Goal: Information Seeking & Learning: Compare options

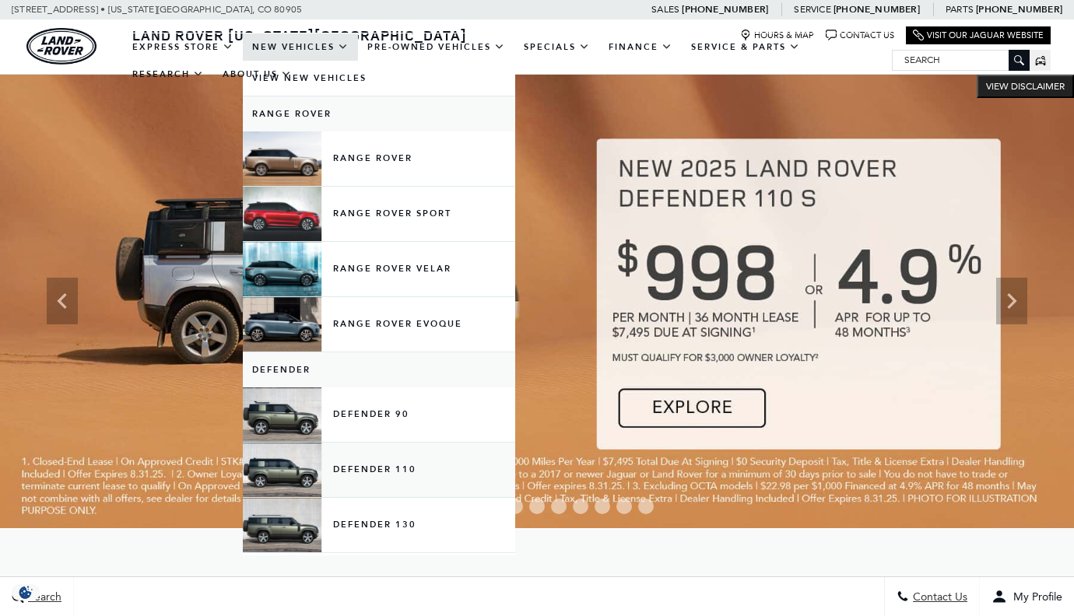
click at [371, 483] on link "Defender 110" at bounding box center [379, 470] width 272 height 54
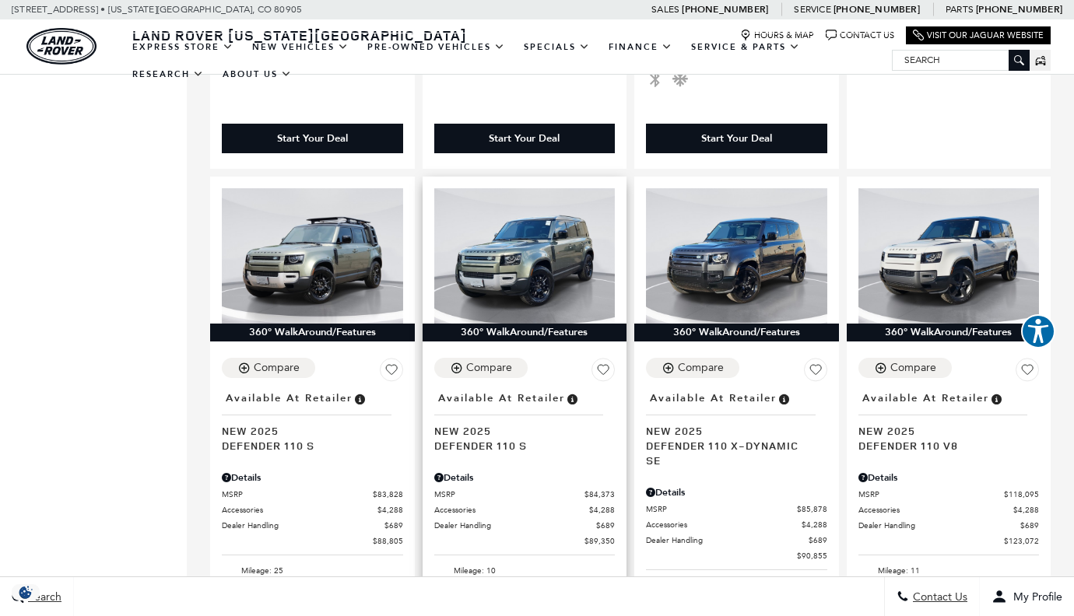
scroll to position [870, 0]
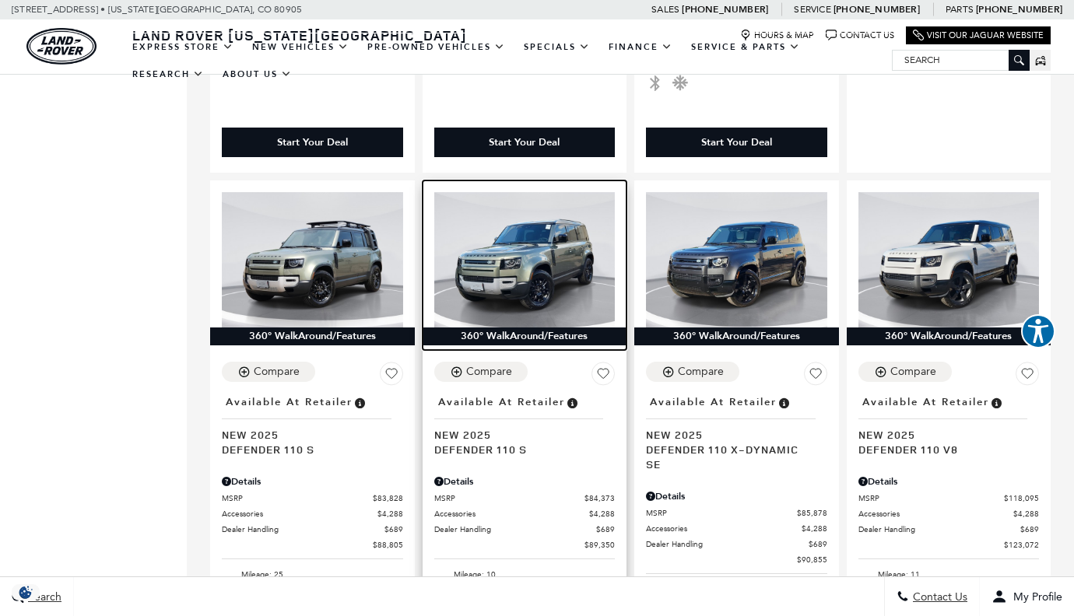
click at [536, 229] on img at bounding box center [524, 259] width 181 height 135
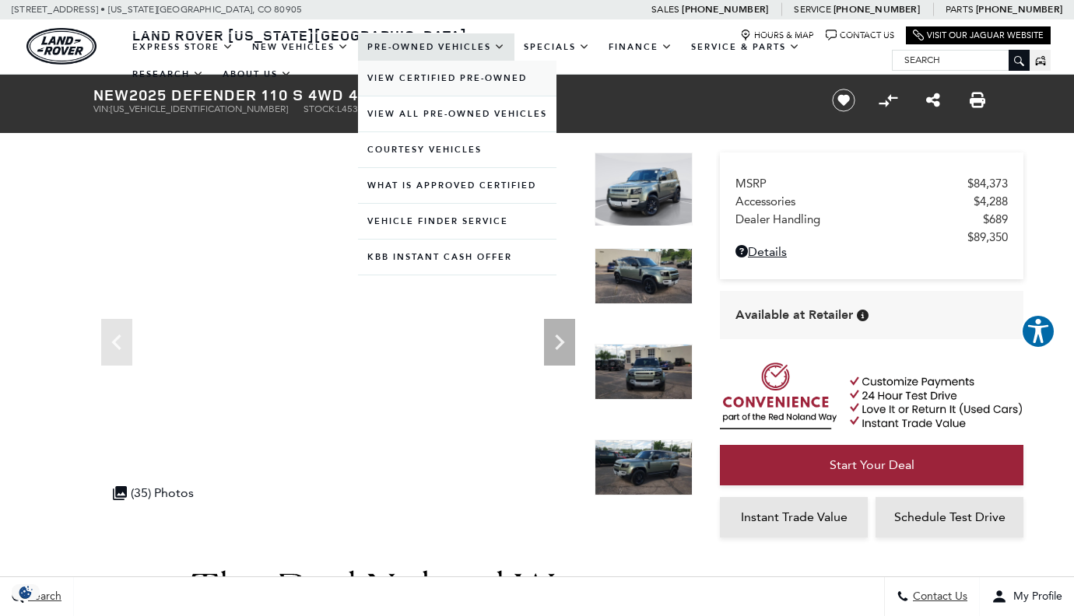
click at [434, 94] on link "View Certified Pre-Owned" at bounding box center [457, 78] width 198 height 35
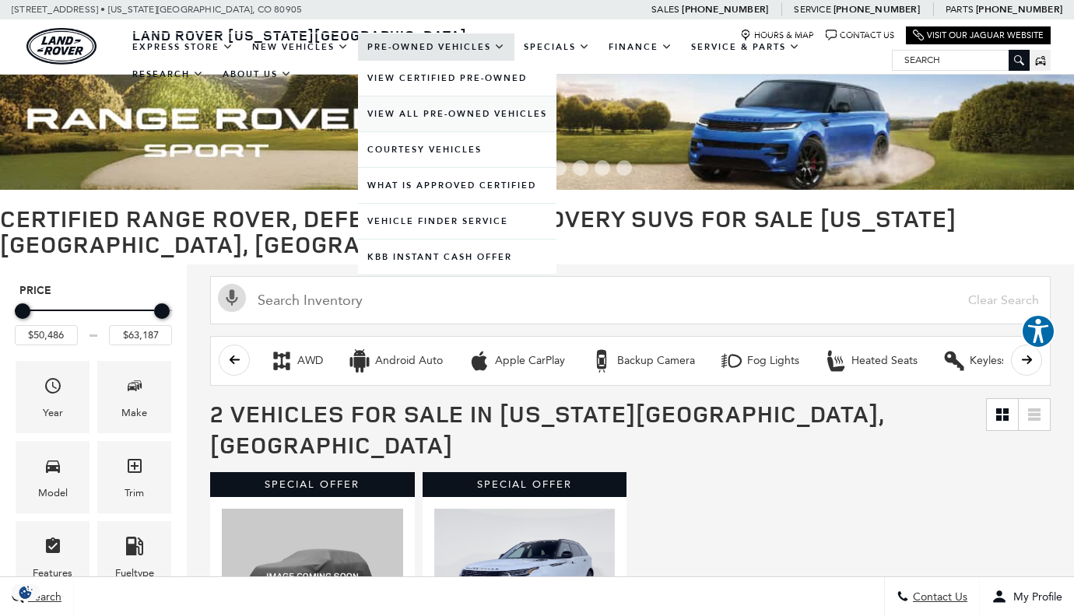
click at [415, 129] on link "View All Pre-Owned Vehicles" at bounding box center [457, 113] width 198 height 35
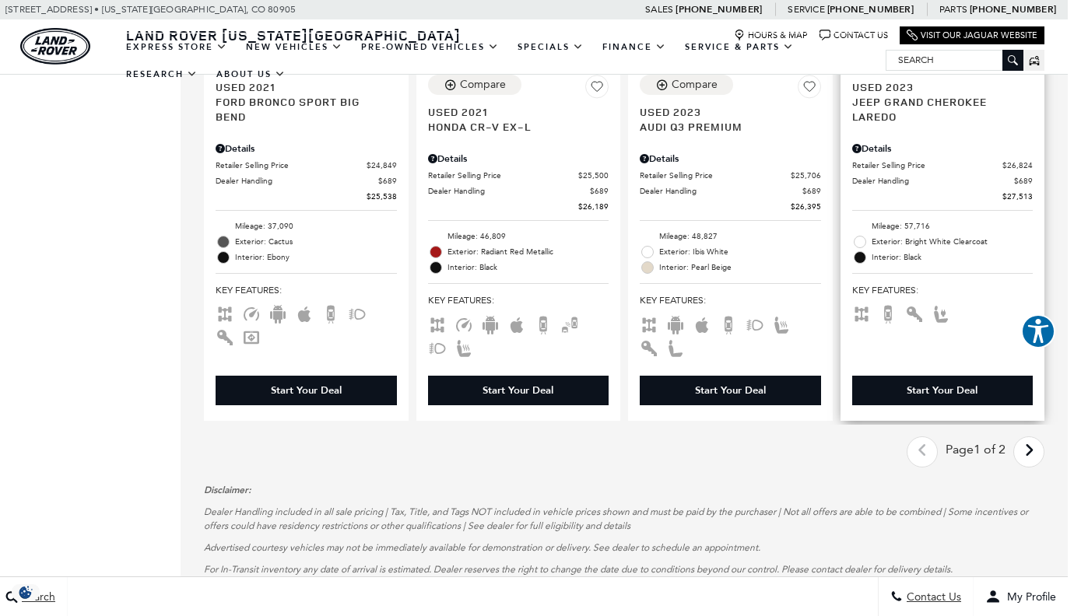
scroll to position [2844, 6]
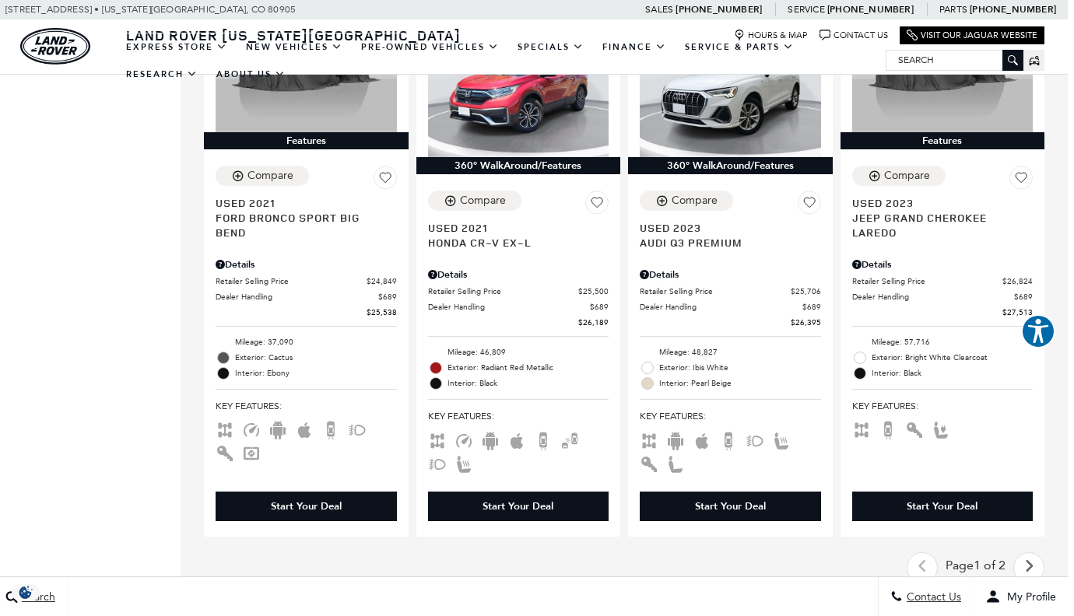
click at [1029, 554] on icon "next page" at bounding box center [1029, 566] width 10 height 25
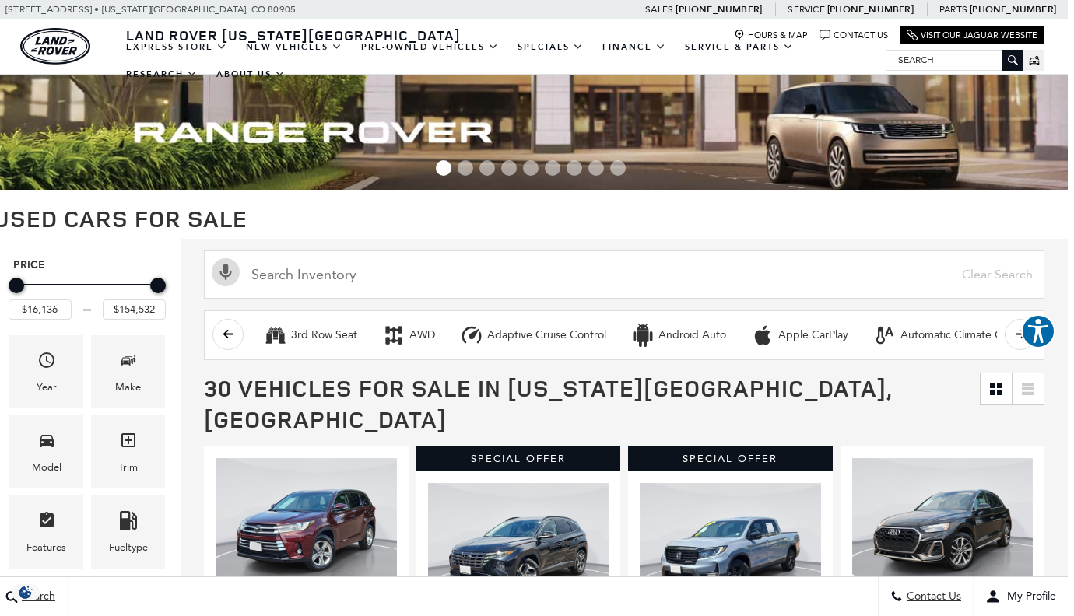
scroll to position [0, 6]
